Goal: Information Seeking & Learning: Learn about a topic

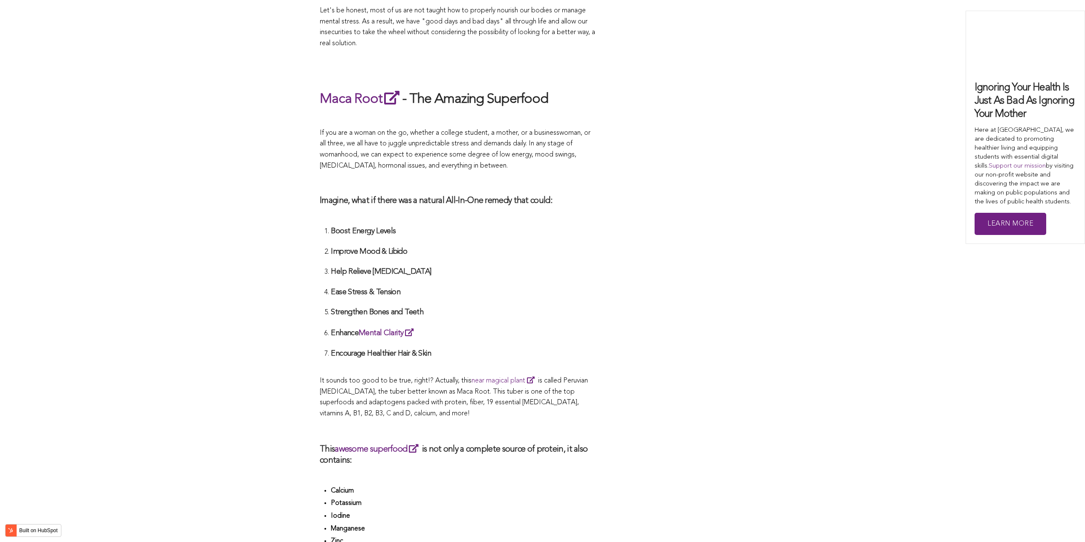
scroll to position [3115, 0]
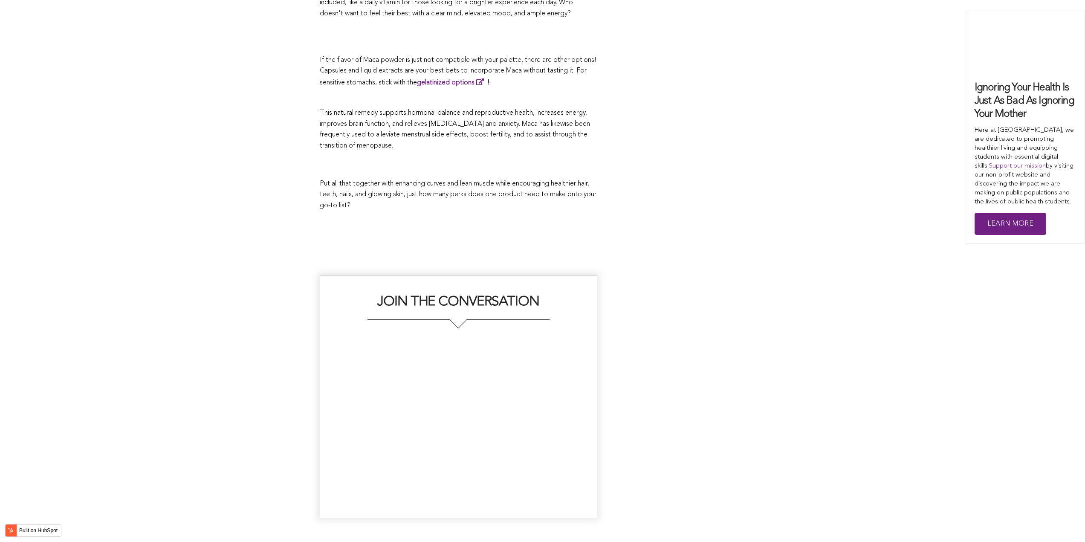
click at [620, 275] on div "JOIN THE CONVERSATION" at bounding box center [542, 396] width 445 height 242
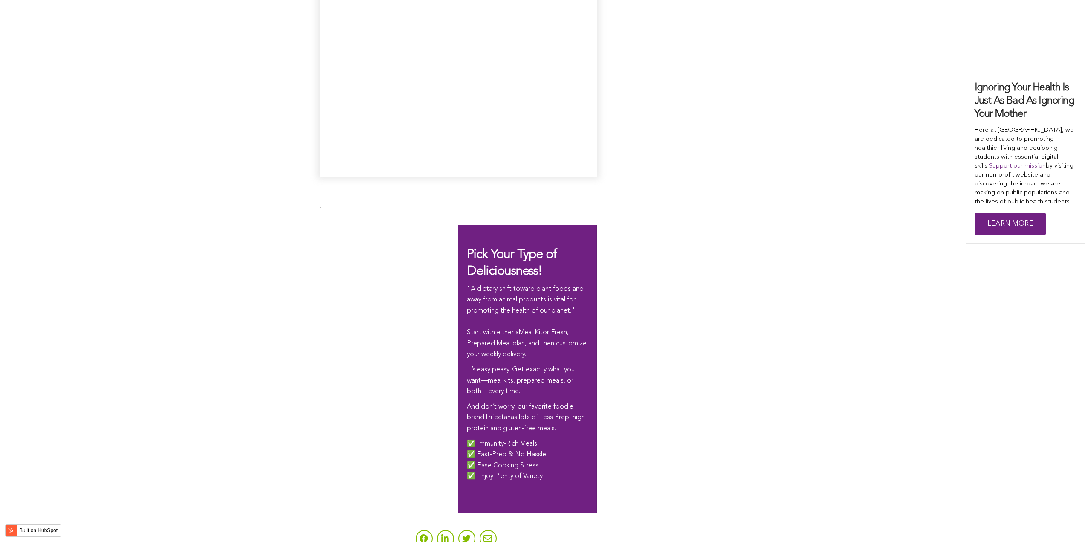
scroll to position [2404, 0]
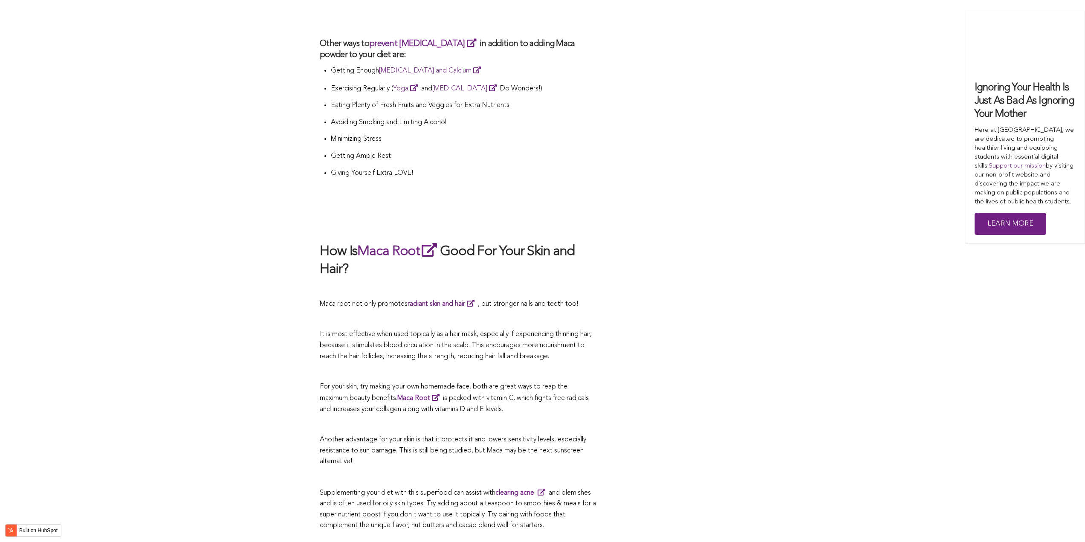
click at [365, 298] on p "Maca root not only promotes radiant skin and hair , but stronger nails and teet…" at bounding box center [458, 304] width 277 height 12
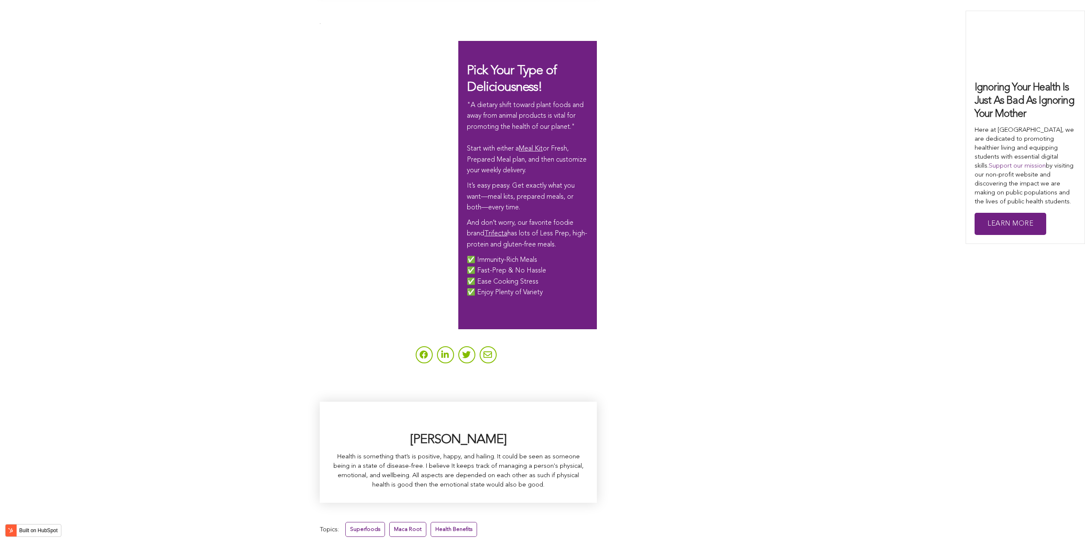
scroll to position [2661, 0]
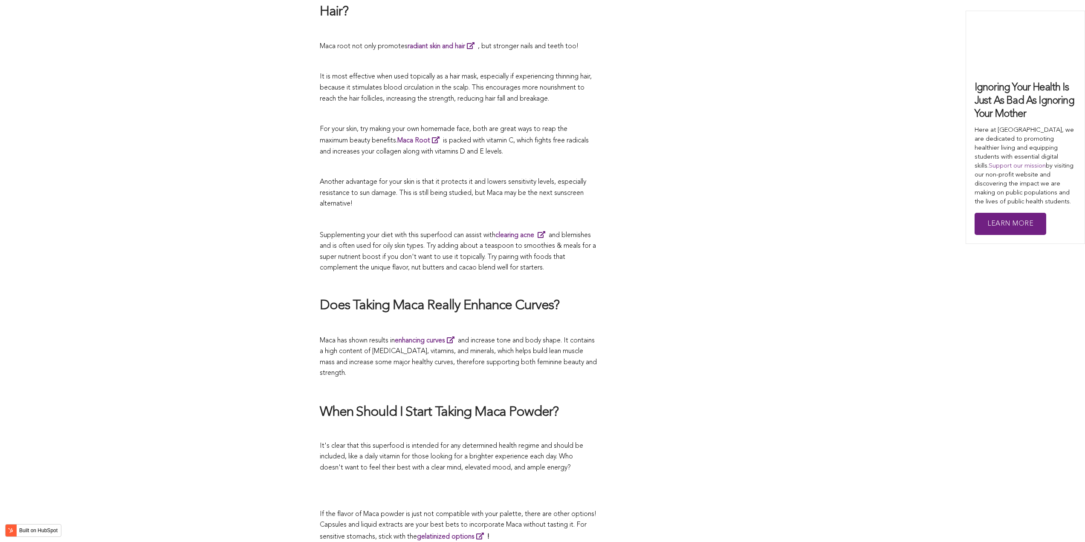
click at [445, 297] on h2 "Does Taking Maca Really Enhance Curves?" at bounding box center [458, 306] width 277 height 18
click at [512, 124] on p "For your skin, try making your own homemade face, both are great ways to reap t…" at bounding box center [458, 141] width 277 height 34
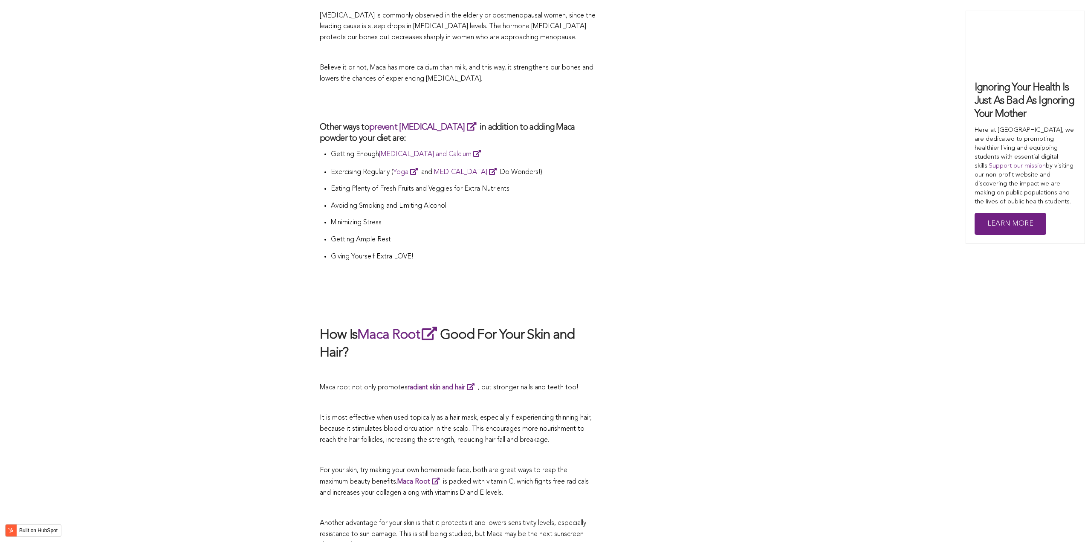
scroll to position [2278, 0]
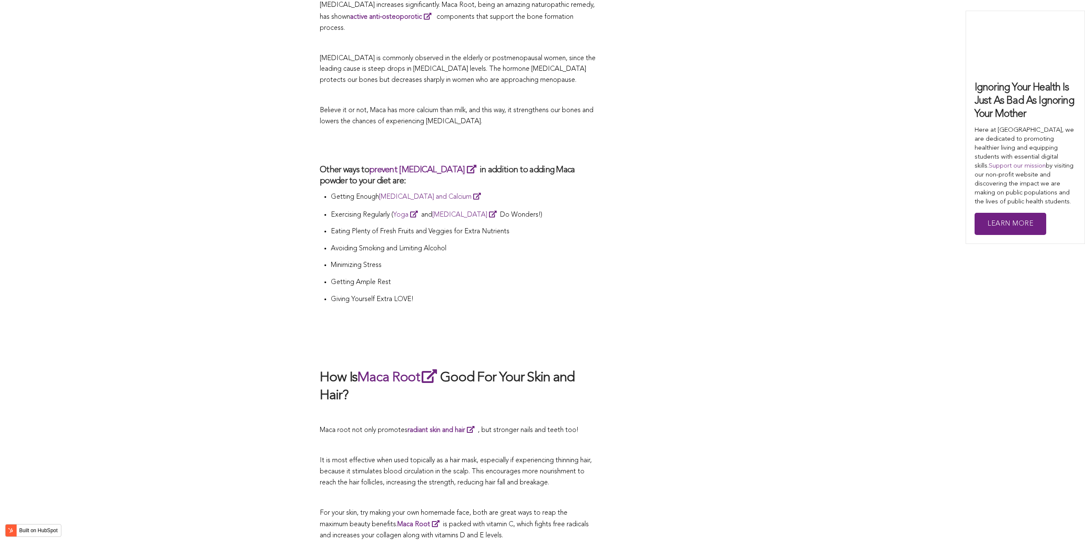
click at [444, 277] on p "Getting Ample Rest" at bounding box center [464, 282] width 266 height 11
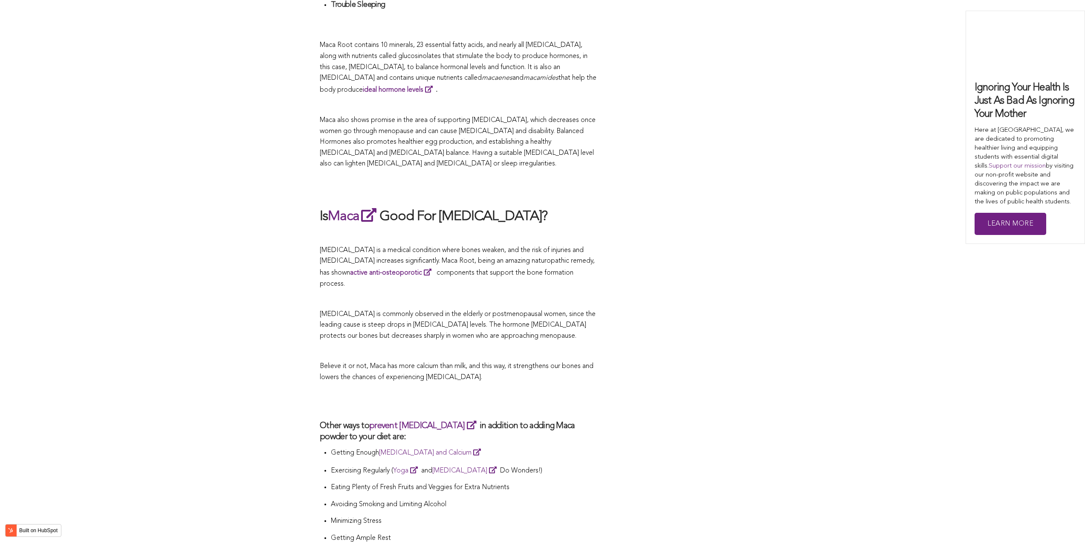
scroll to position [1528, 0]
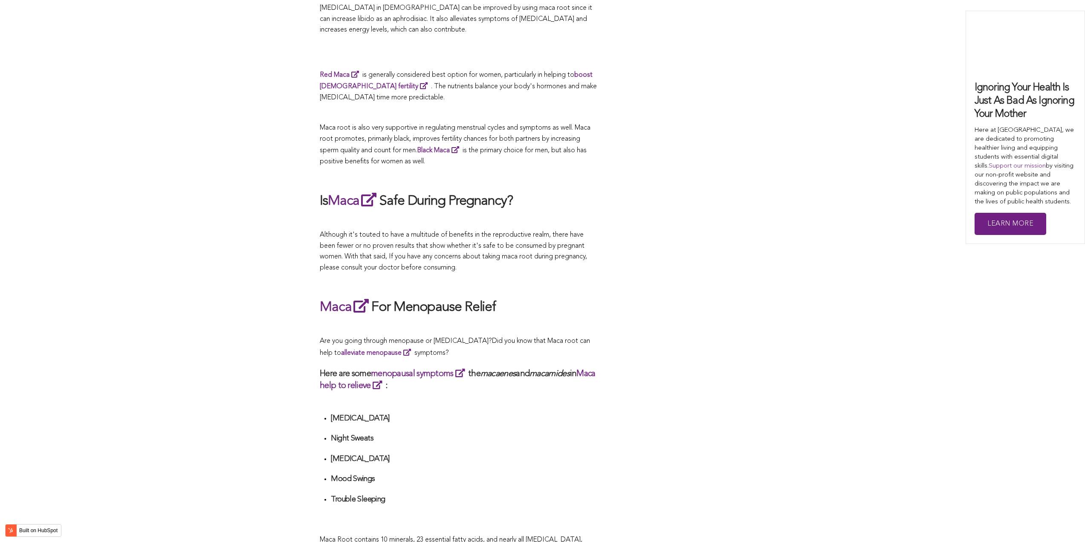
click at [608, 271] on div "CONTRIBUTORS [PERSON_NAME] Share this What Are The Health Benefits of Maca For …" at bounding box center [542, 334] width 445 height 3014
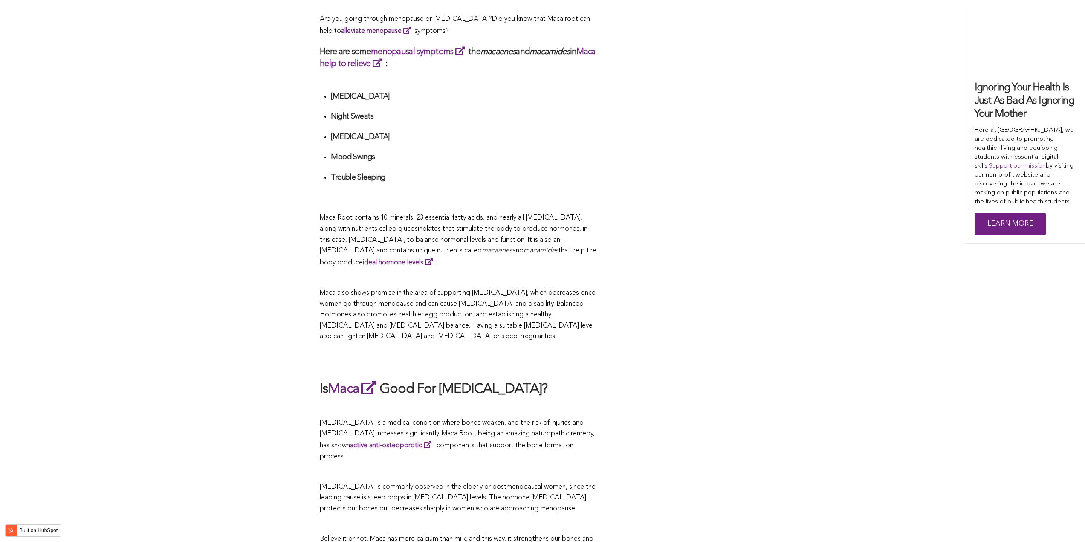
click at [352, 272] on p at bounding box center [458, 277] width 277 height 11
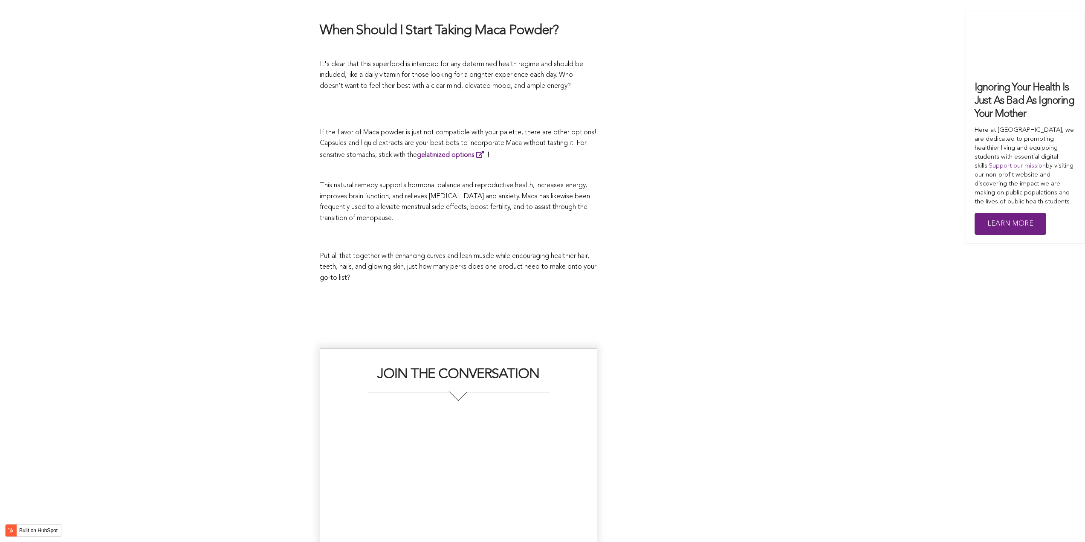
scroll to position [1783, 0]
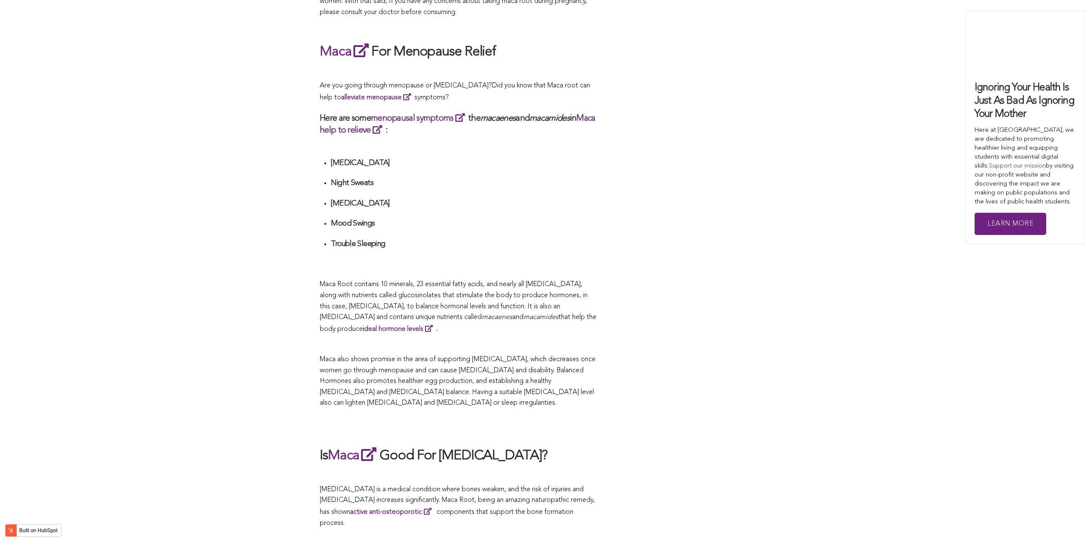
click at [784, 271] on div "CONTRIBUTORS [PERSON_NAME] Share this What Are The Health Benefits of Maca For …" at bounding box center [542, 70] width 1085 height 3031
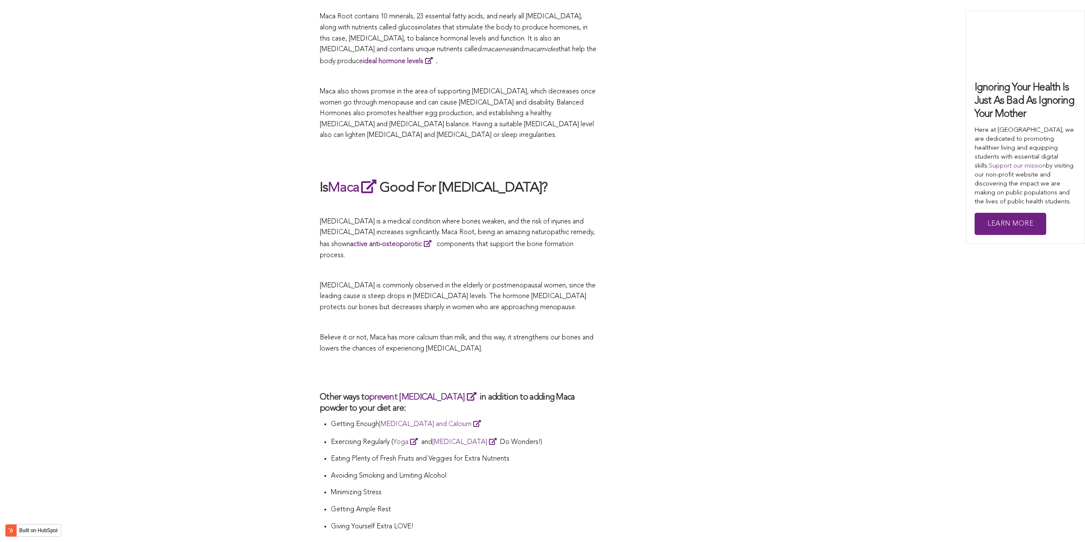
scroll to position [1301, 0]
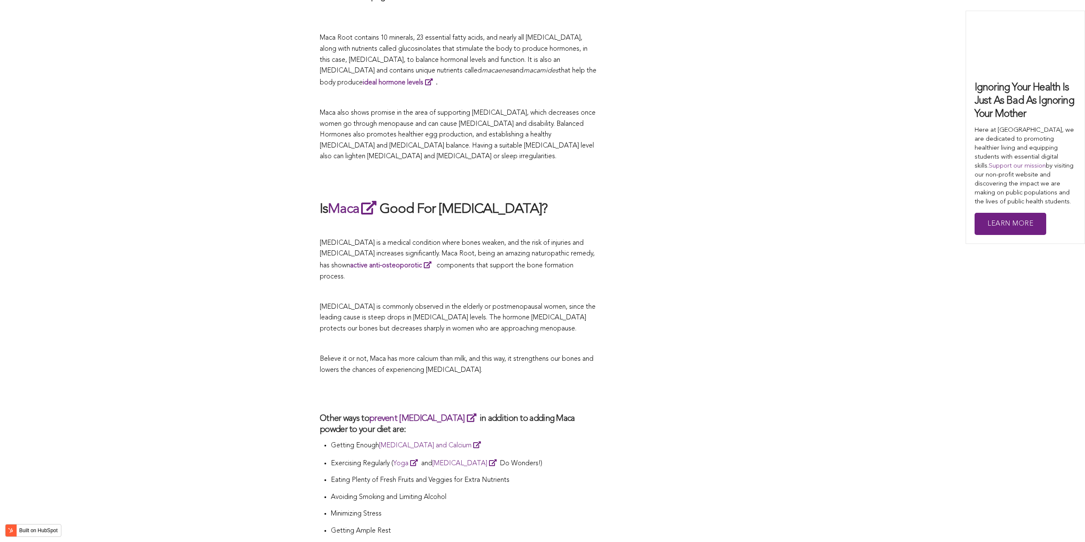
click at [557, 286] on p at bounding box center [458, 291] width 277 height 11
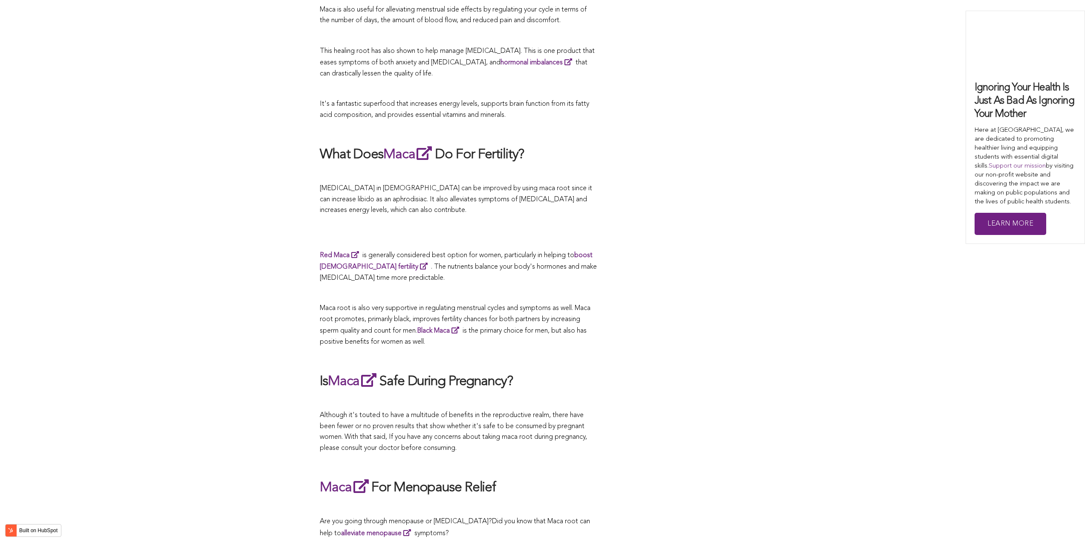
scroll to position [2181, 0]
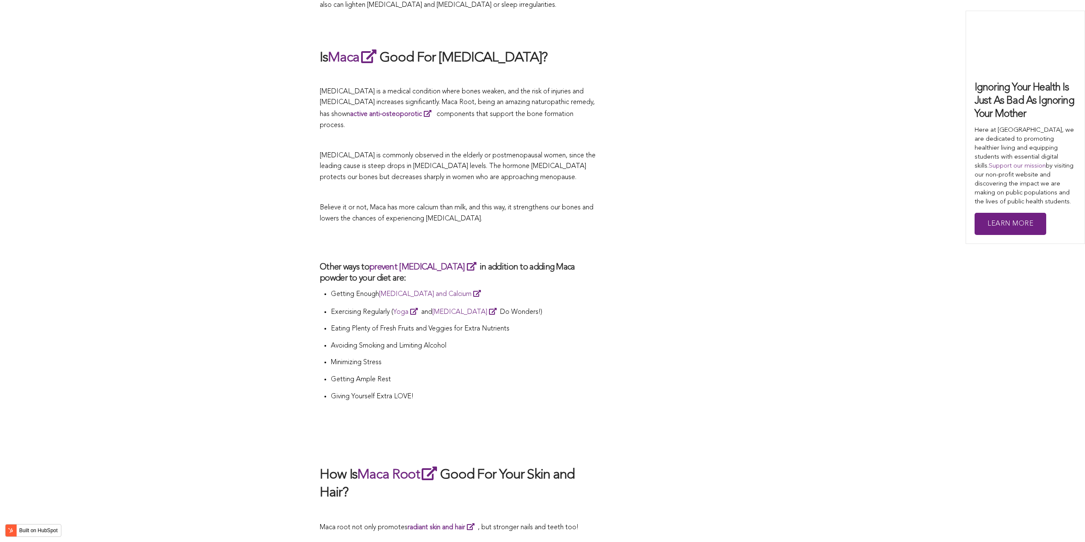
click at [545, 472] on h2 "How Is Maca Root Good For Your Skin and Hair?" at bounding box center [458, 482] width 277 height 37
